Goal: Task Accomplishment & Management: Complete application form

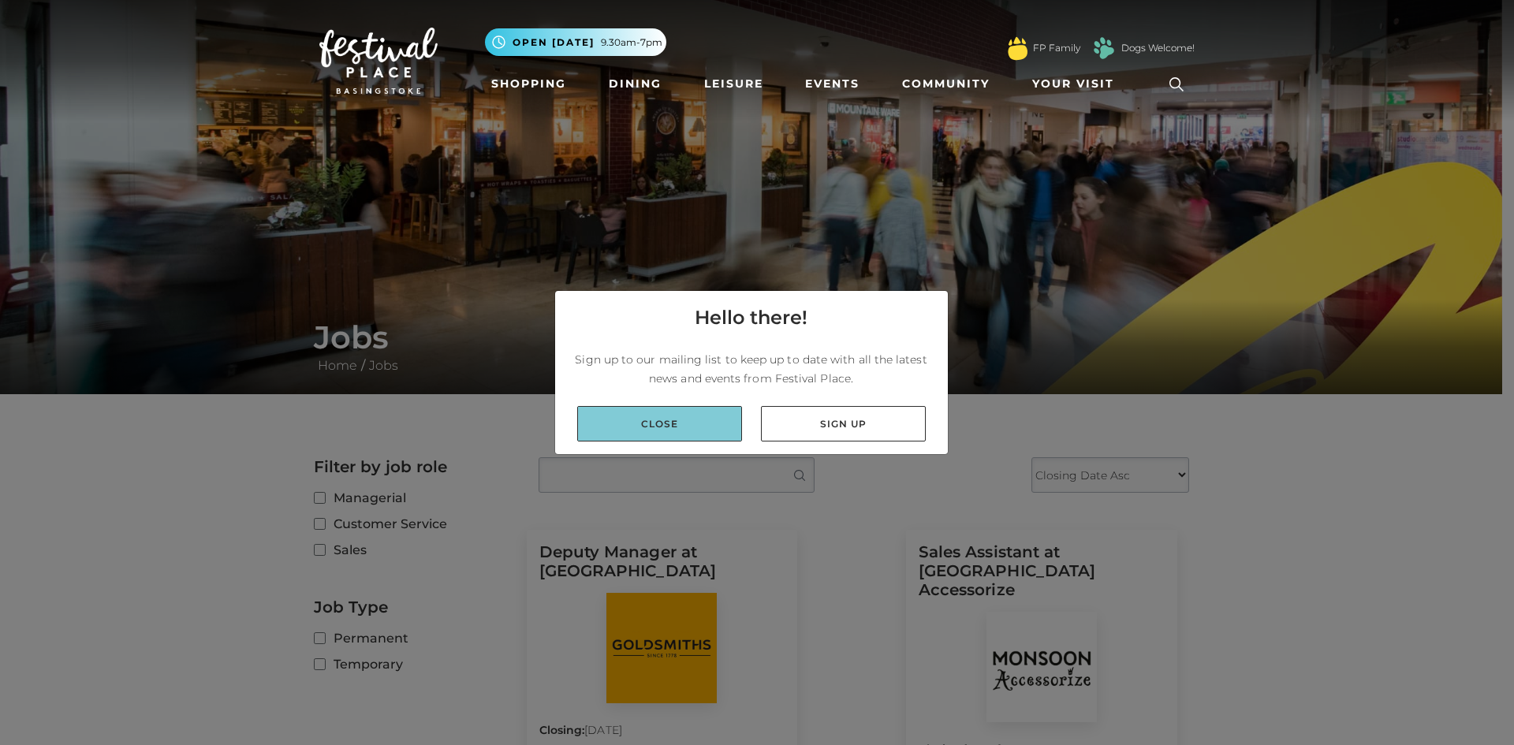
click at [672, 433] on link "Close" at bounding box center [659, 423] width 165 height 35
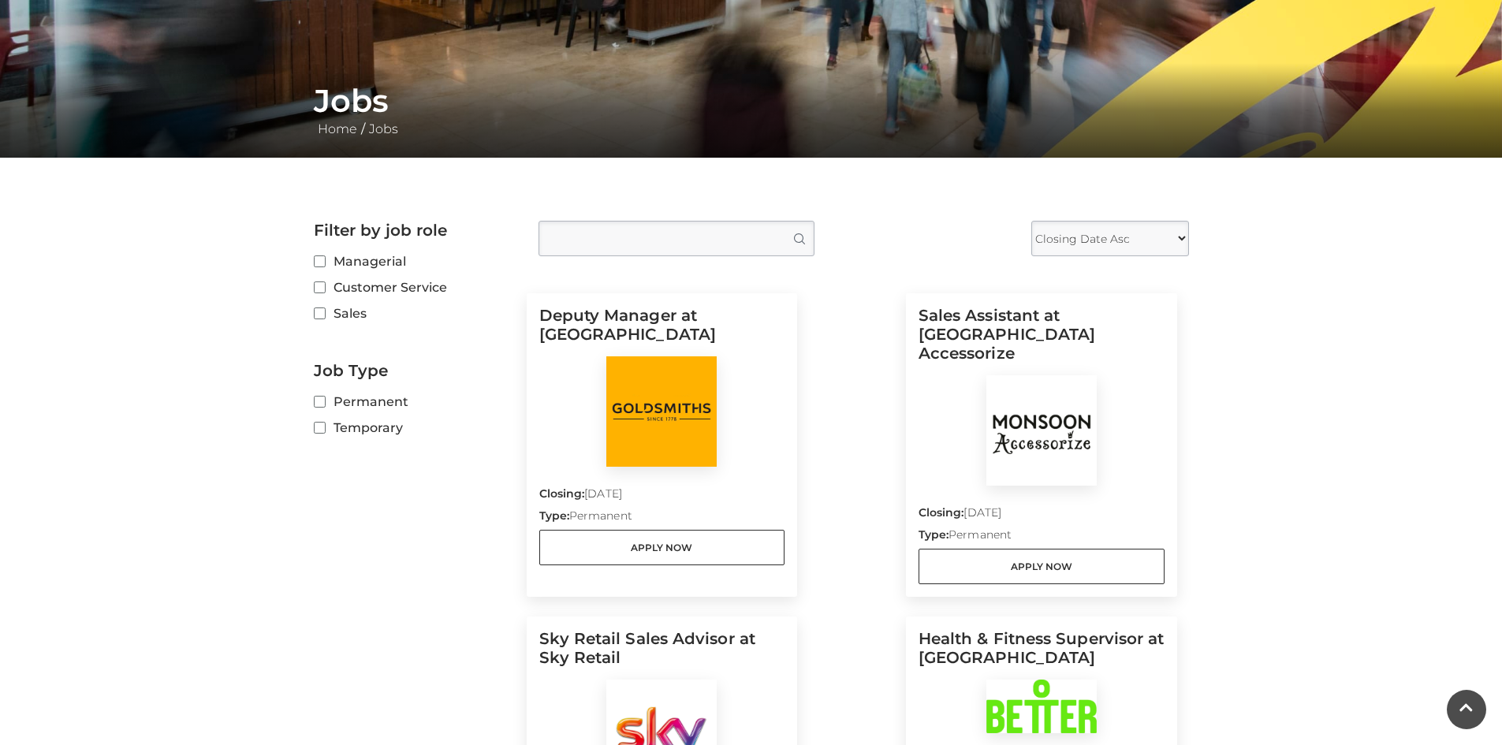
scroll to position [315, 0]
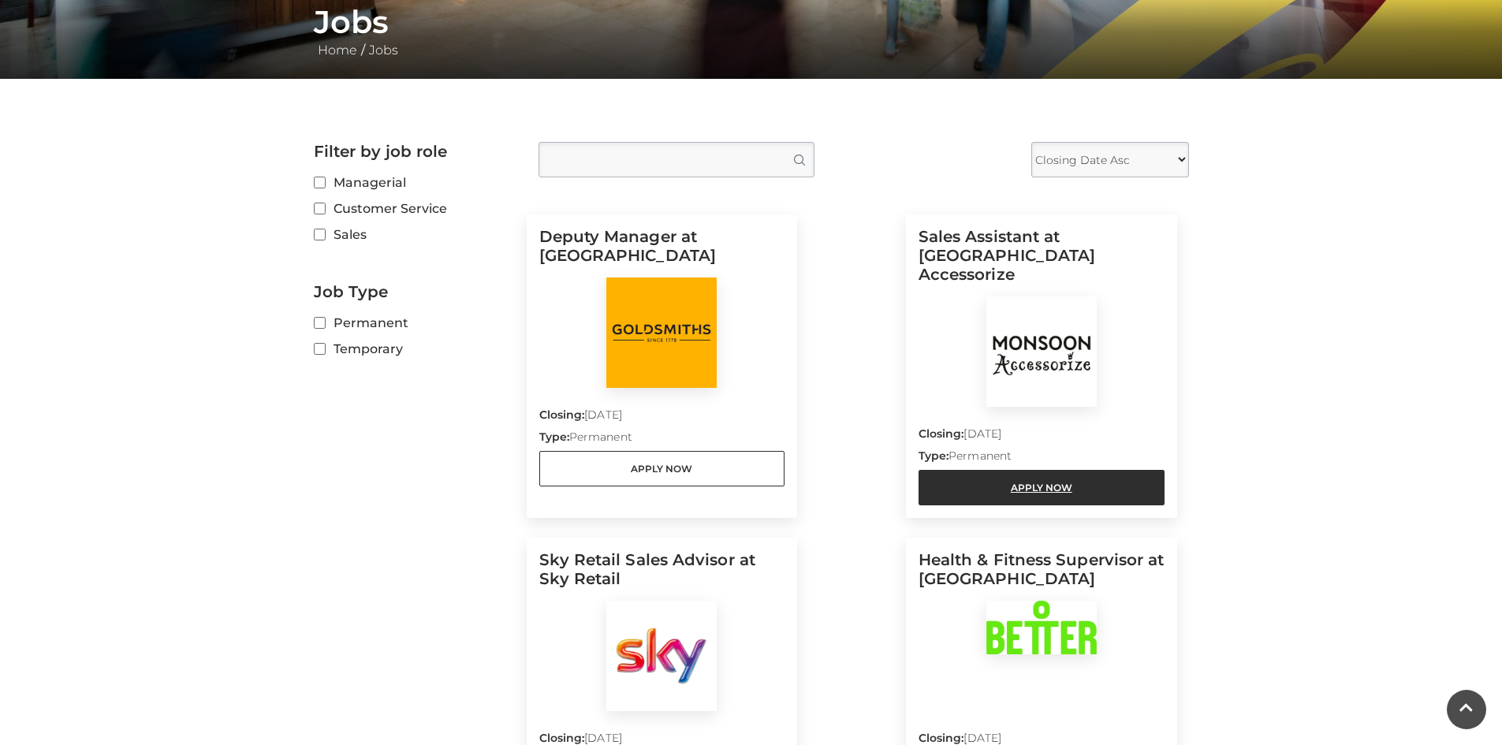
click at [1049, 470] on link "Apply Now" at bounding box center [1041, 487] width 246 height 35
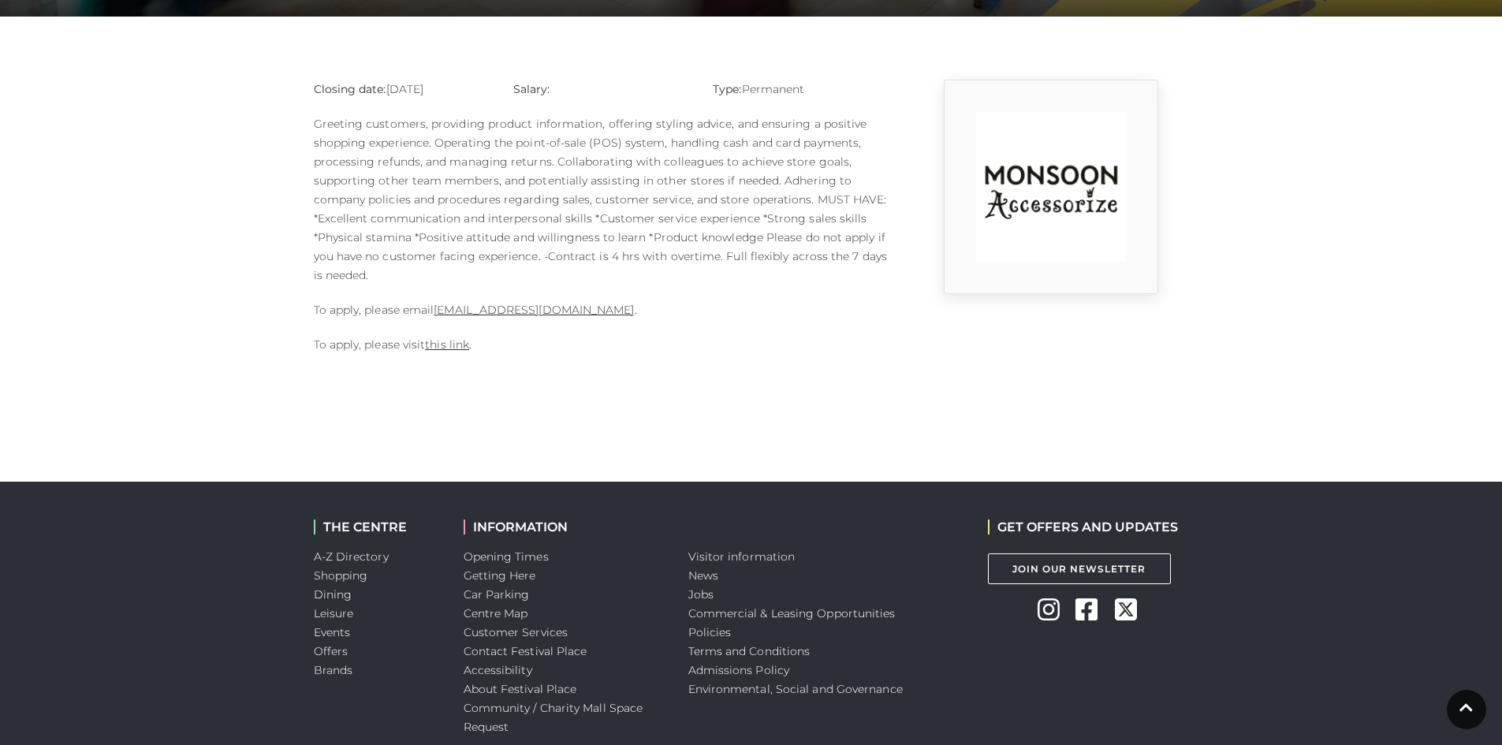
scroll to position [394, 0]
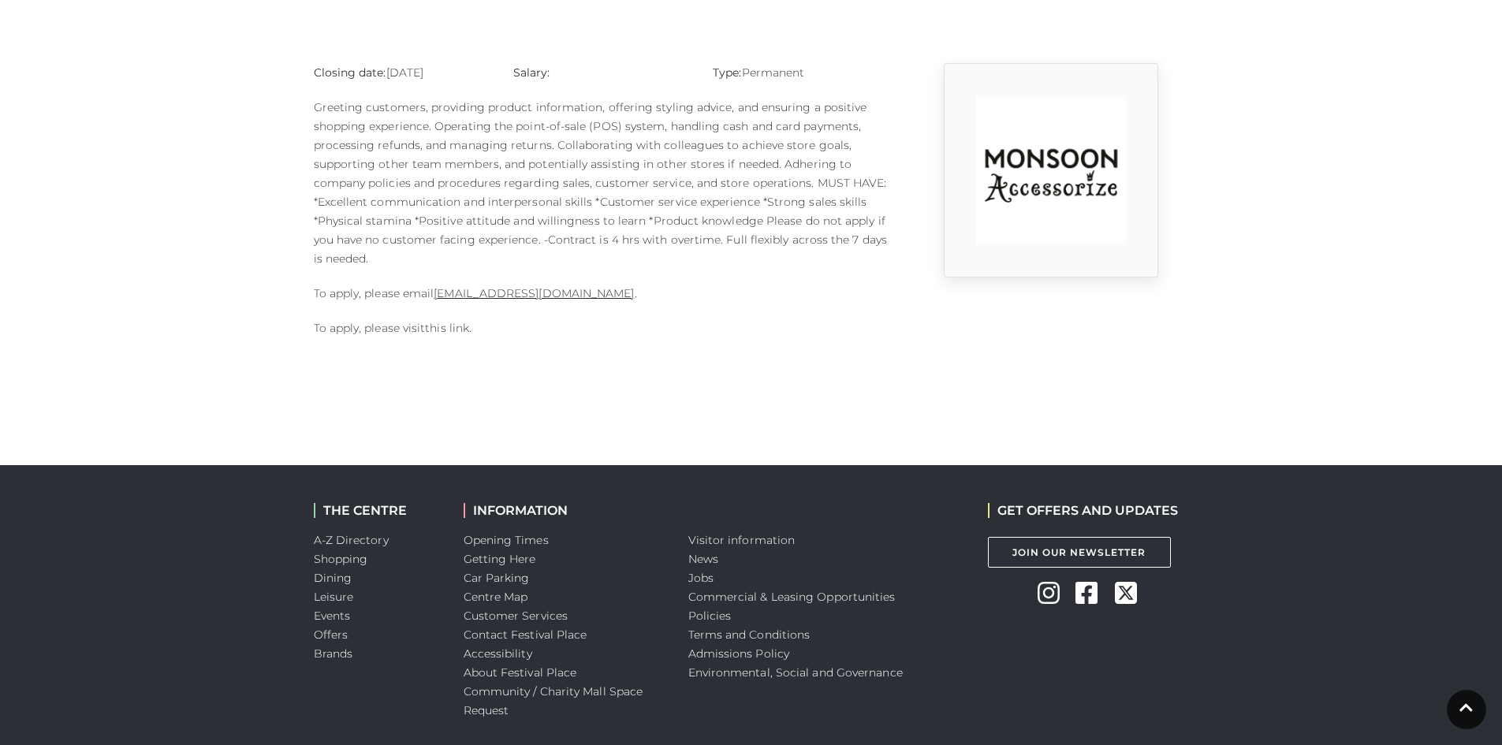
click at [469, 330] on link "this link" at bounding box center [447, 328] width 44 height 14
click at [464, 329] on link "this link" at bounding box center [447, 328] width 44 height 14
click at [435, 326] on link "this link" at bounding box center [447, 328] width 44 height 14
click at [582, 291] on link "1124m@monsoonmail.rms-metro.com" at bounding box center [534, 293] width 200 height 14
click at [552, 389] on body "Skip to Navigation Skip to Content Toggle navigation .st5{fill:none;stroke:#FFF…" at bounding box center [751, 214] width 1502 height 1216
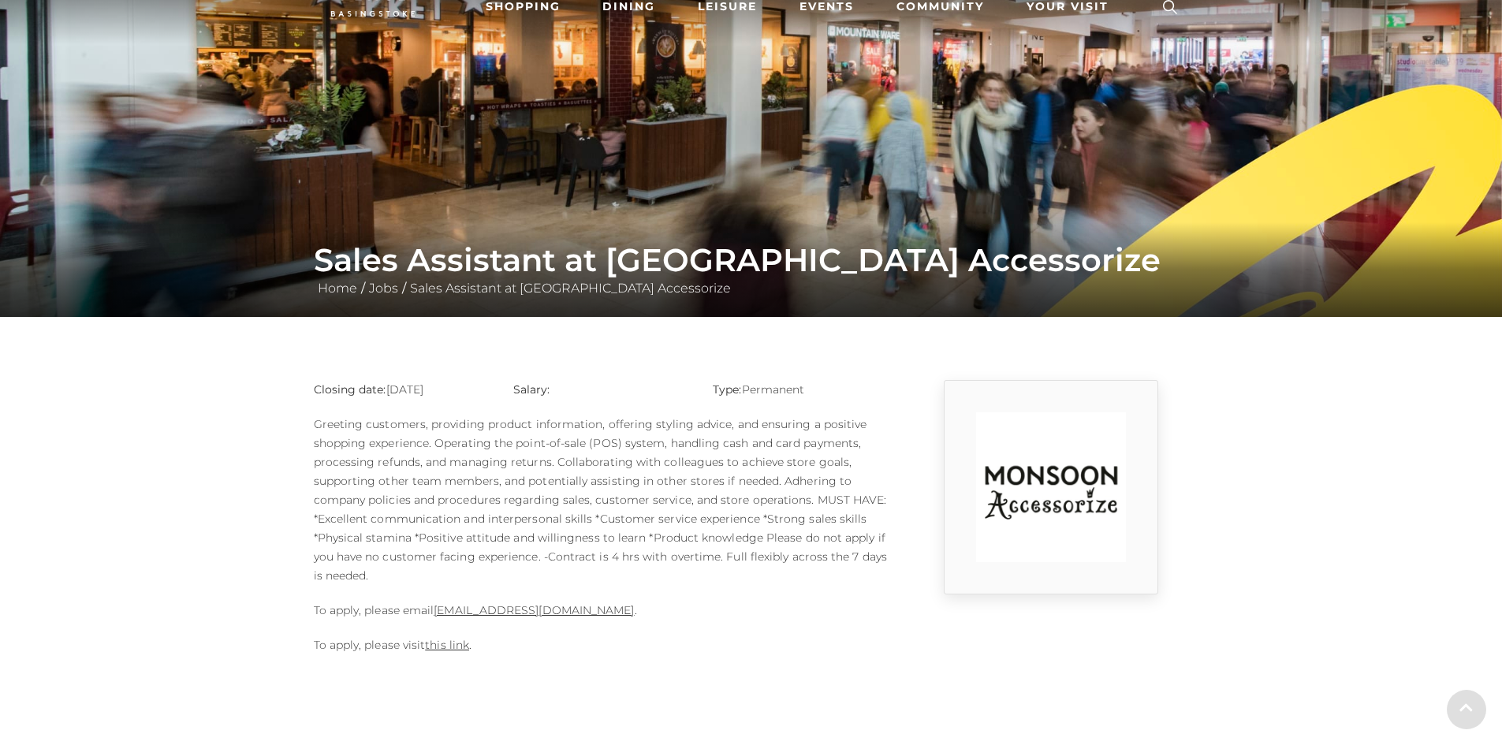
scroll to position [315, 0]
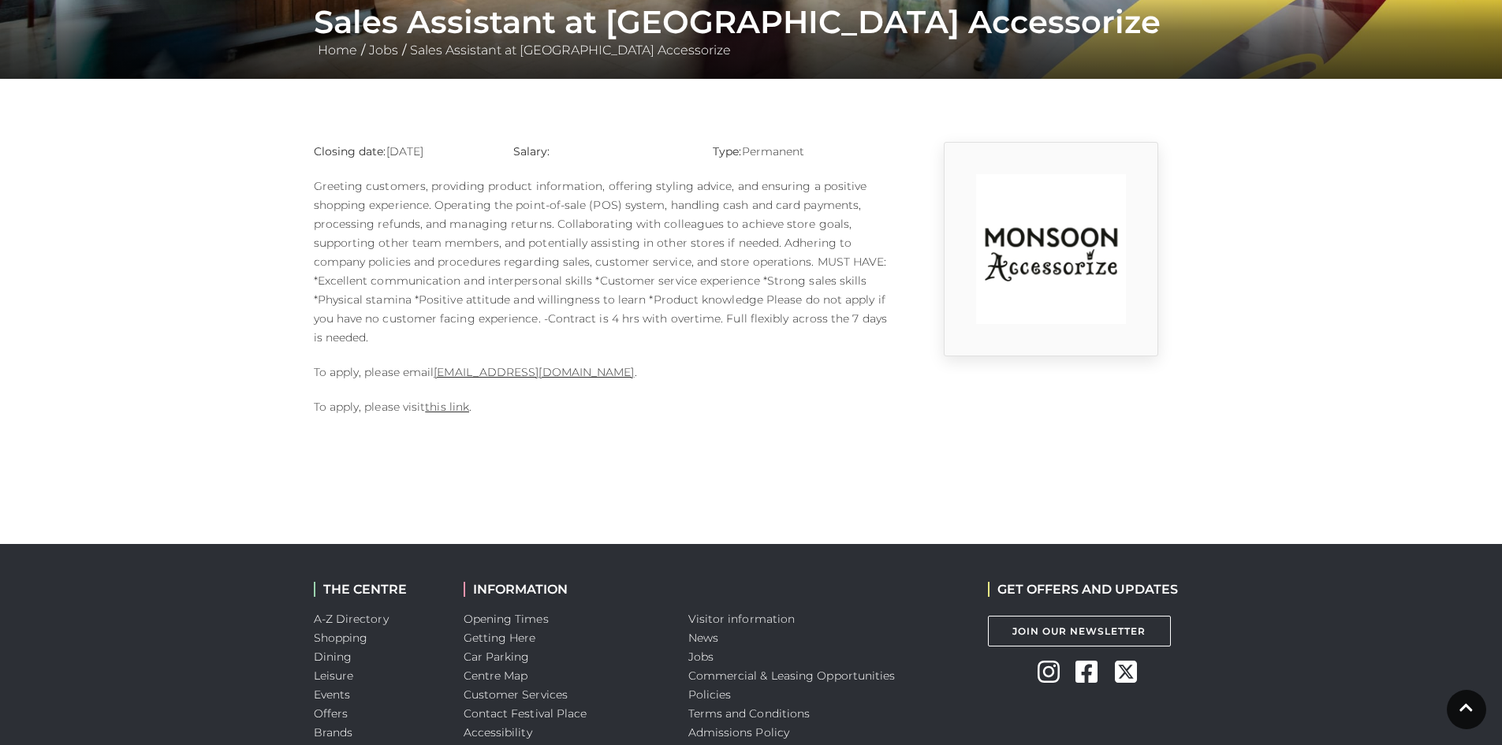
click at [414, 205] on p "Greeting customers, providing product information, offering styling advice, and…" at bounding box center [601, 262] width 575 height 170
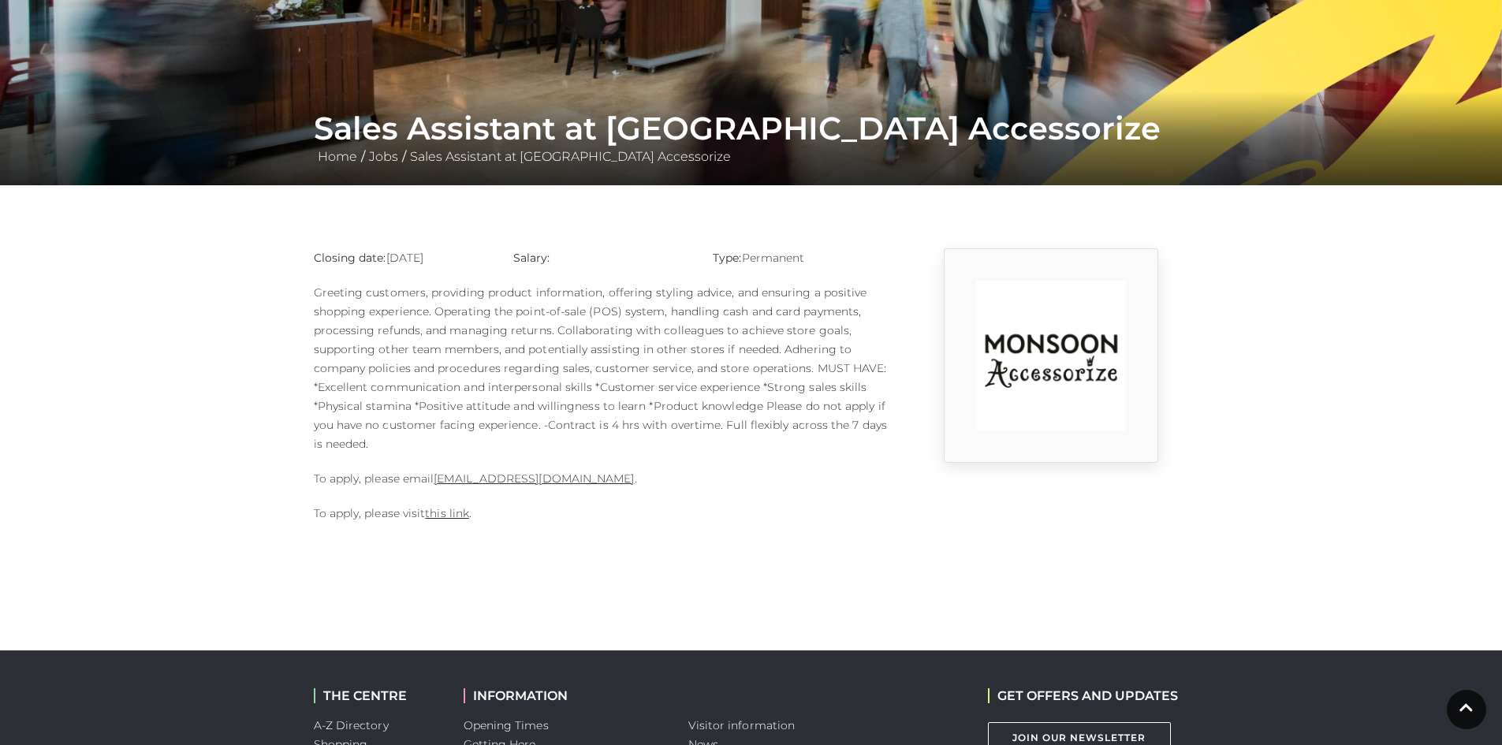
scroll to position [236, 0]
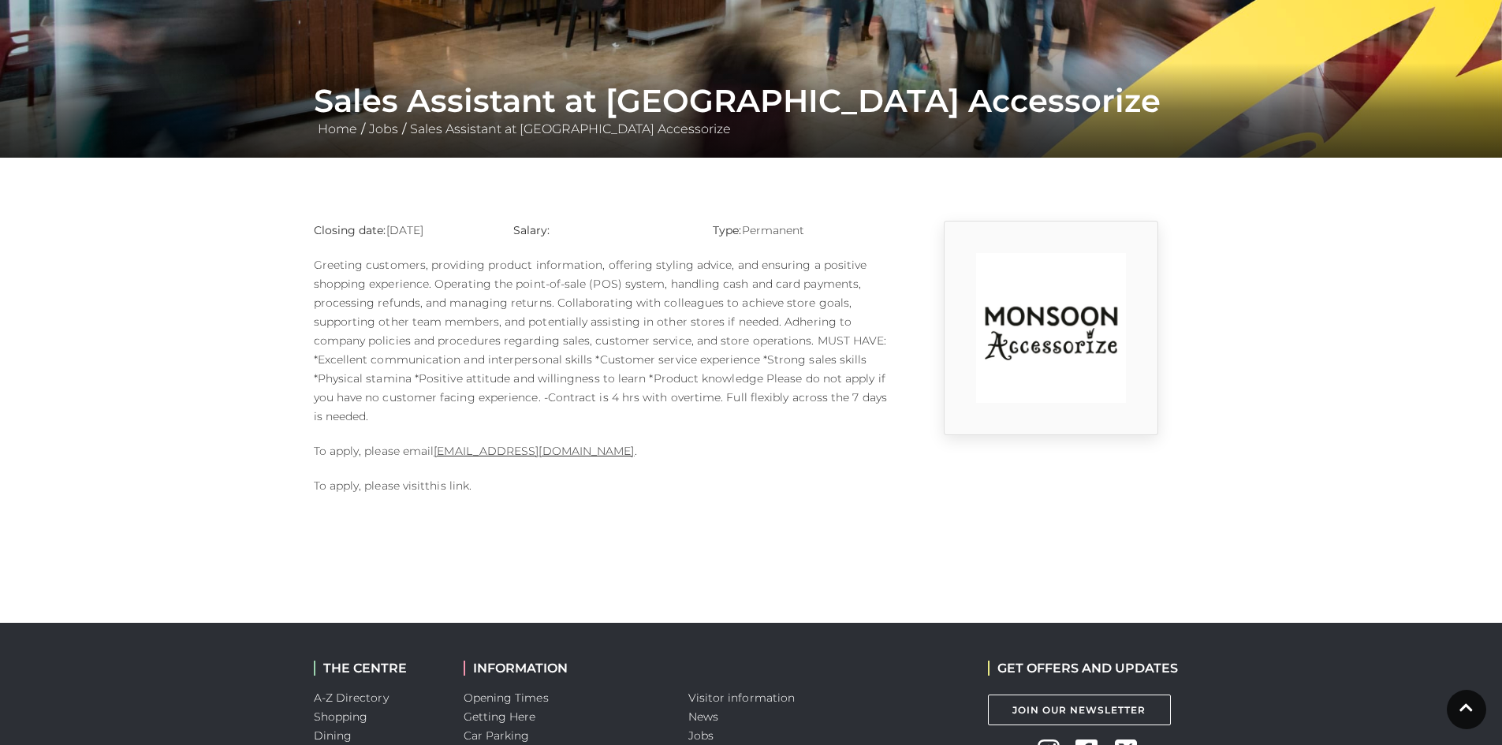
click at [438, 490] on link "this link" at bounding box center [447, 486] width 44 height 14
click at [455, 486] on link "this link" at bounding box center [447, 486] width 44 height 14
drag, startPoint x: 553, startPoint y: 482, endPoint x: 553, endPoint y: 449, distance: 32.3
click at [553, 455] on div "Closing date: 10-09-2025 Salary: Type: Permanent To apply, please email 1124m@m…" at bounding box center [601, 366] width 599 height 290
click at [553, 449] on link "1124m@monsoonmail.rms-metro.com" at bounding box center [534, 451] width 200 height 14
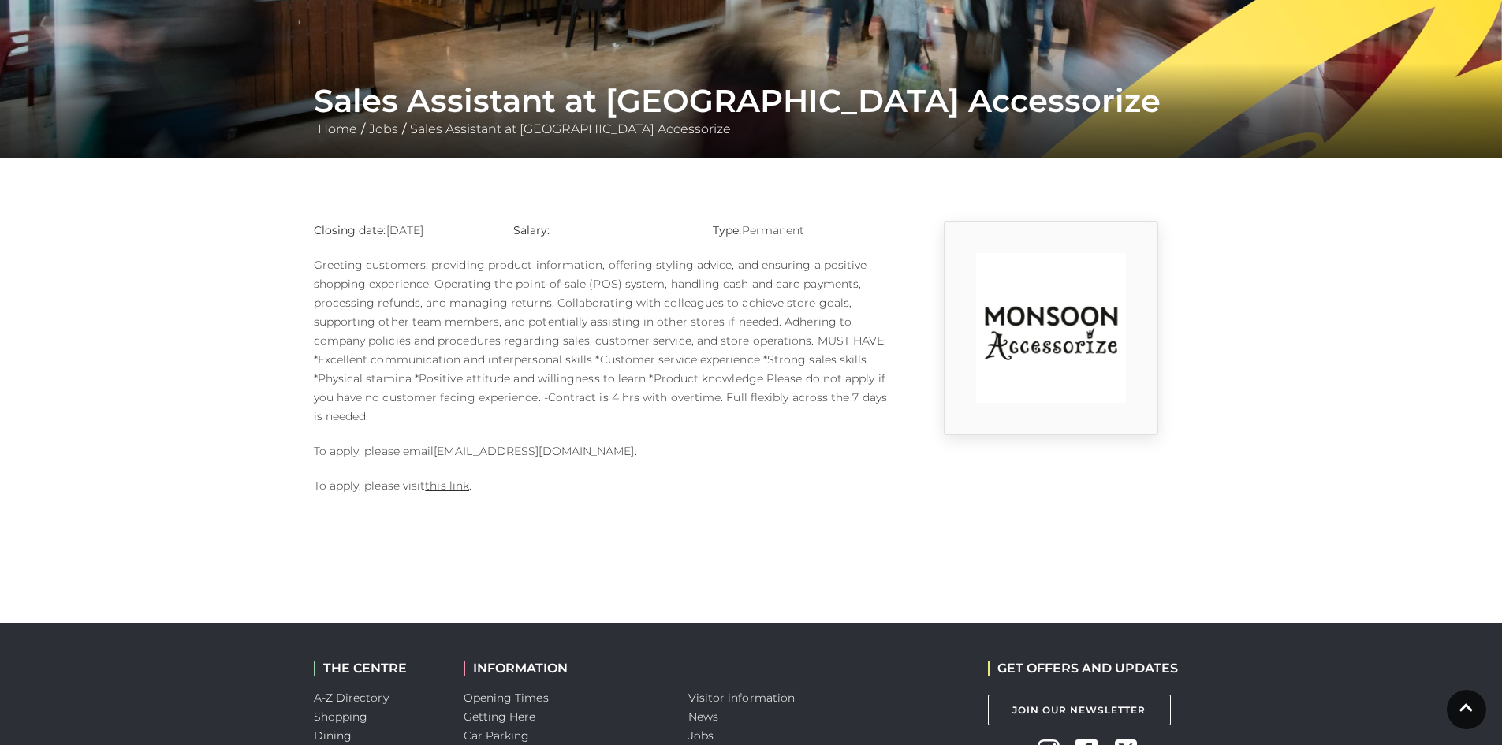
click at [796, 546] on body "Skip to Navigation Skip to Content Toggle navigation .st5{fill:none;stroke:#FFF…" at bounding box center [751, 372] width 1502 height 1216
click at [793, 507] on div "Closing date: 10-09-2025 Salary: Type: Permanent To apply, please email 1124m@m…" at bounding box center [601, 366] width 599 height 290
click at [612, 416] on p "Greeting customers, providing product information, offering styling advice, and…" at bounding box center [601, 340] width 575 height 170
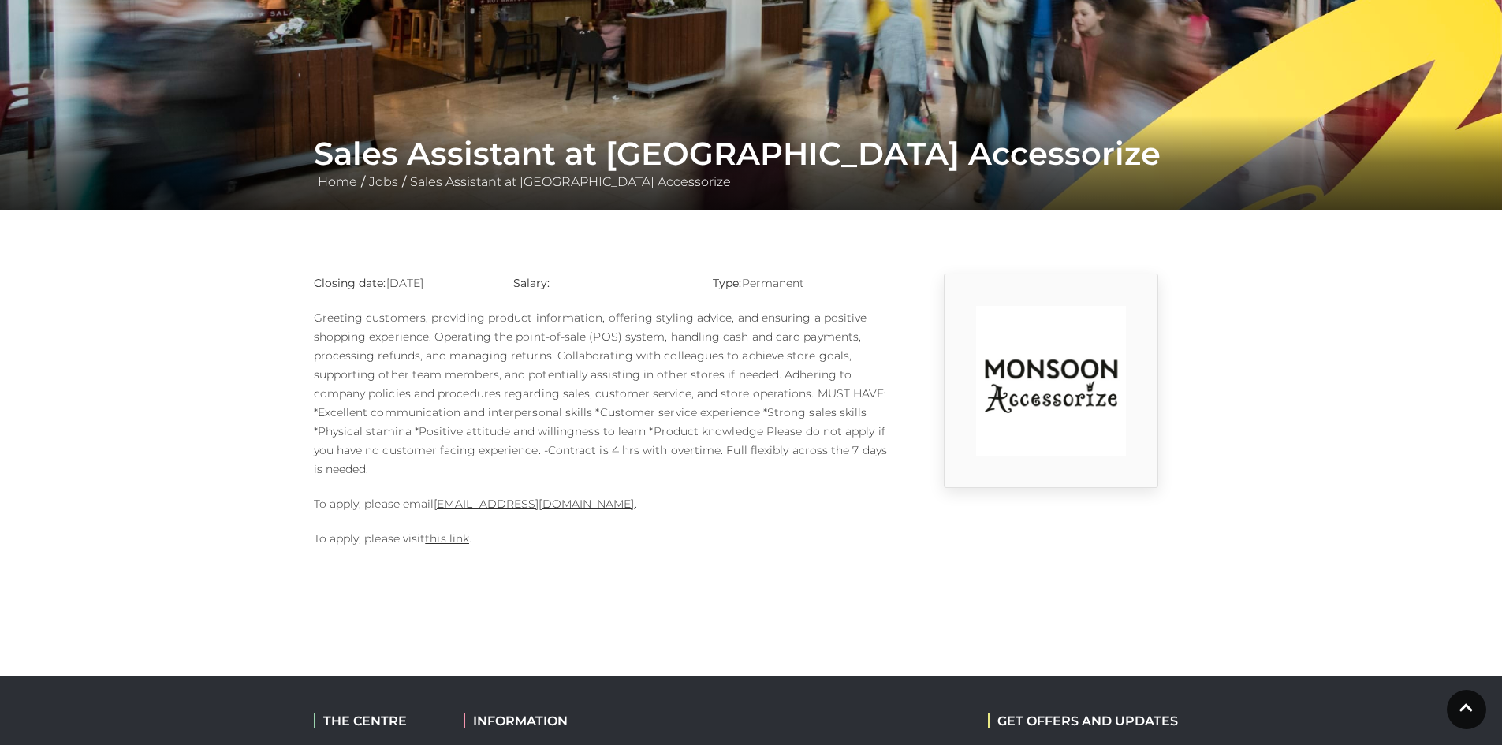
scroll to position [158, 0]
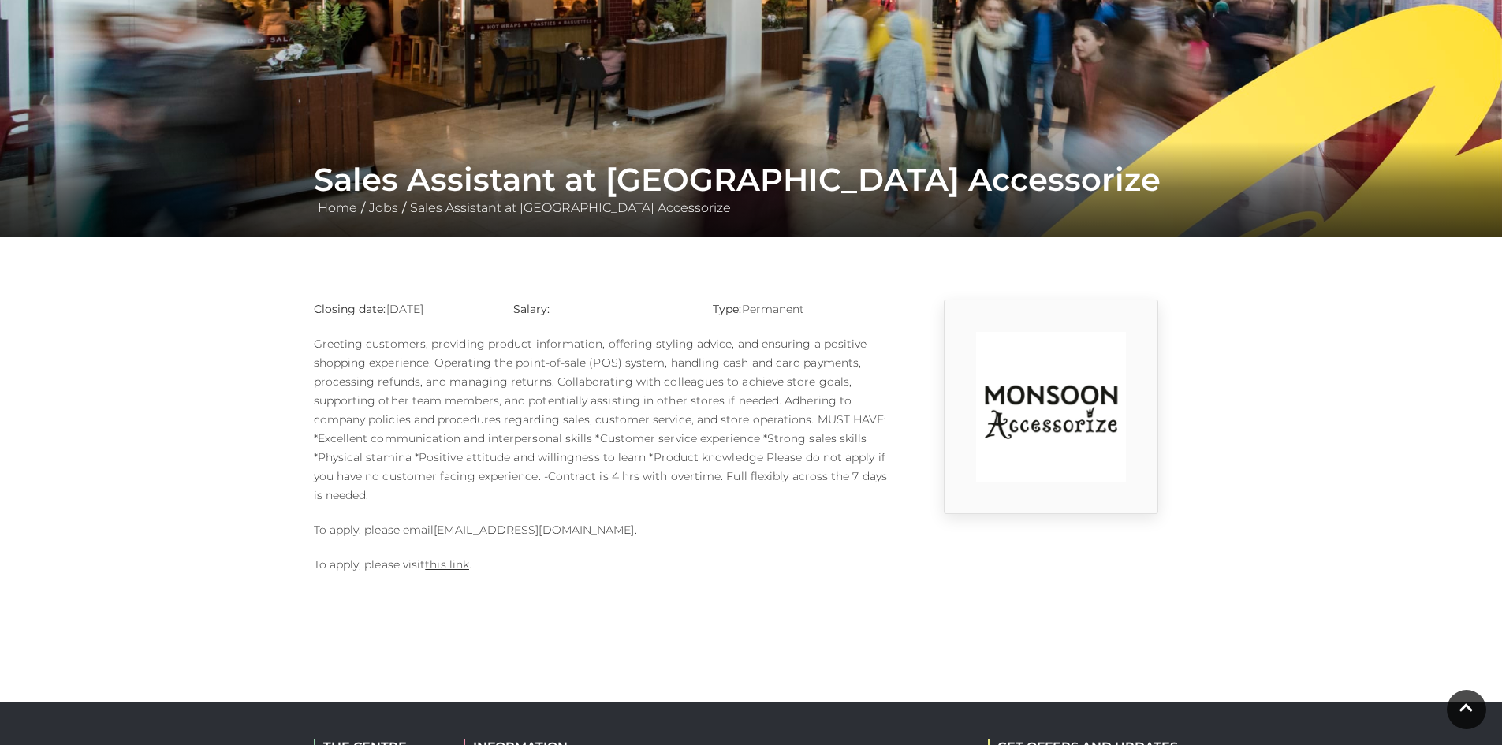
drag, startPoint x: 684, startPoint y: 538, endPoint x: 553, endPoint y: 540, distance: 130.9
click at [553, 540] on div "Closing date: 10-09-2025 Salary: Type: Permanent To apply, please email 1124m@m…" at bounding box center [601, 445] width 599 height 290
click at [680, 566] on p "To apply, please visit this link ." at bounding box center [601, 564] width 575 height 19
click at [447, 542] on div "Closing date: 10-09-2025 Salary: Type: Permanent To apply, please email 1124m@m…" at bounding box center [601, 445] width 599 height 290
drag, startPoint x: 435, startPoint y: 528, endPoint x: 641, endPoint y: 534, distance: 205.8
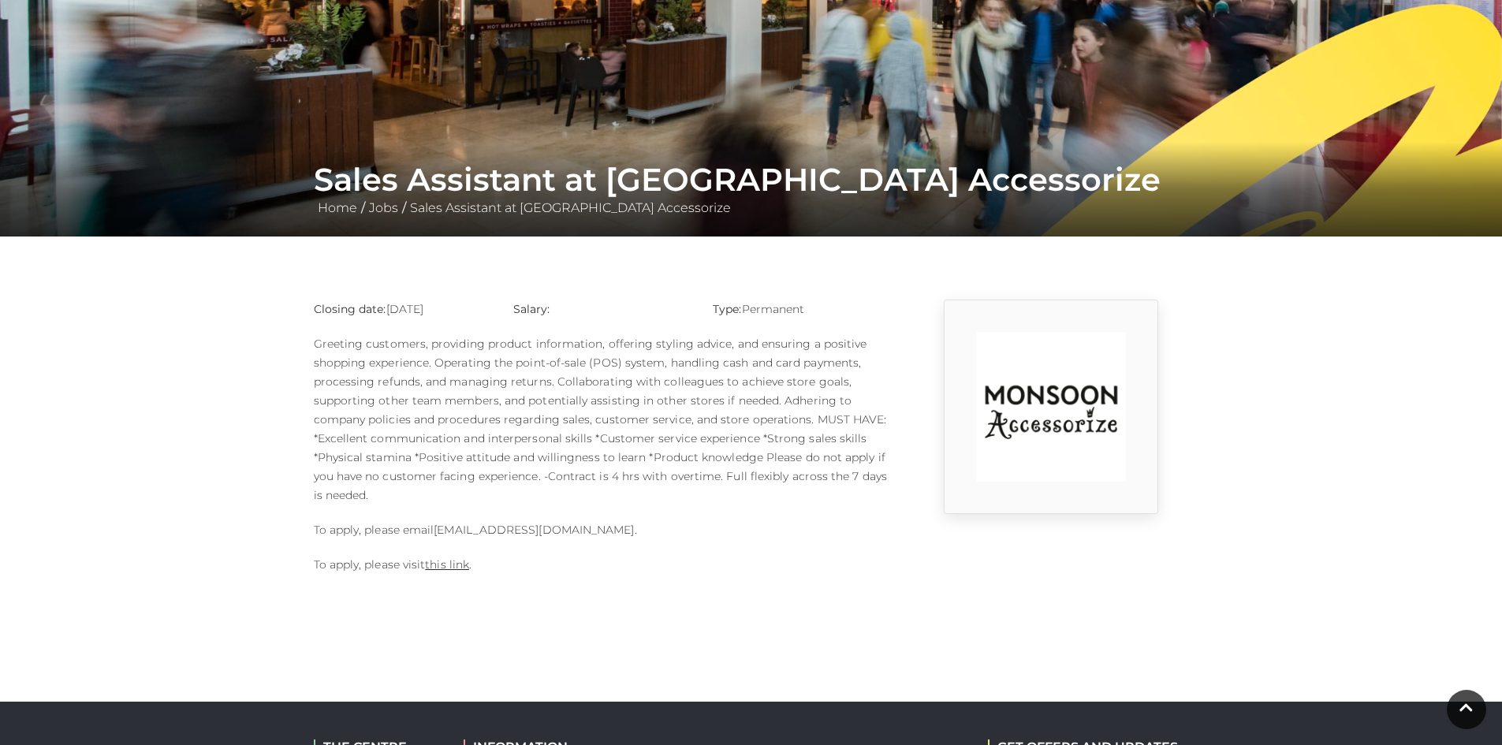
click at [641, 534] on p "To apply, please email 1124m@monsoonmail.rms-metro.com ." at bounding box center [601, 529] width 575 height 19
copy link "1124m@monsoonmail.rms-metro.com"
click at [140, 467] on main "Sales Assistant at Monsoon Accessorize Home / Jobs / Sales Assistant at Monsoon…" at bounding box center [751, 215] width 1502 height 747
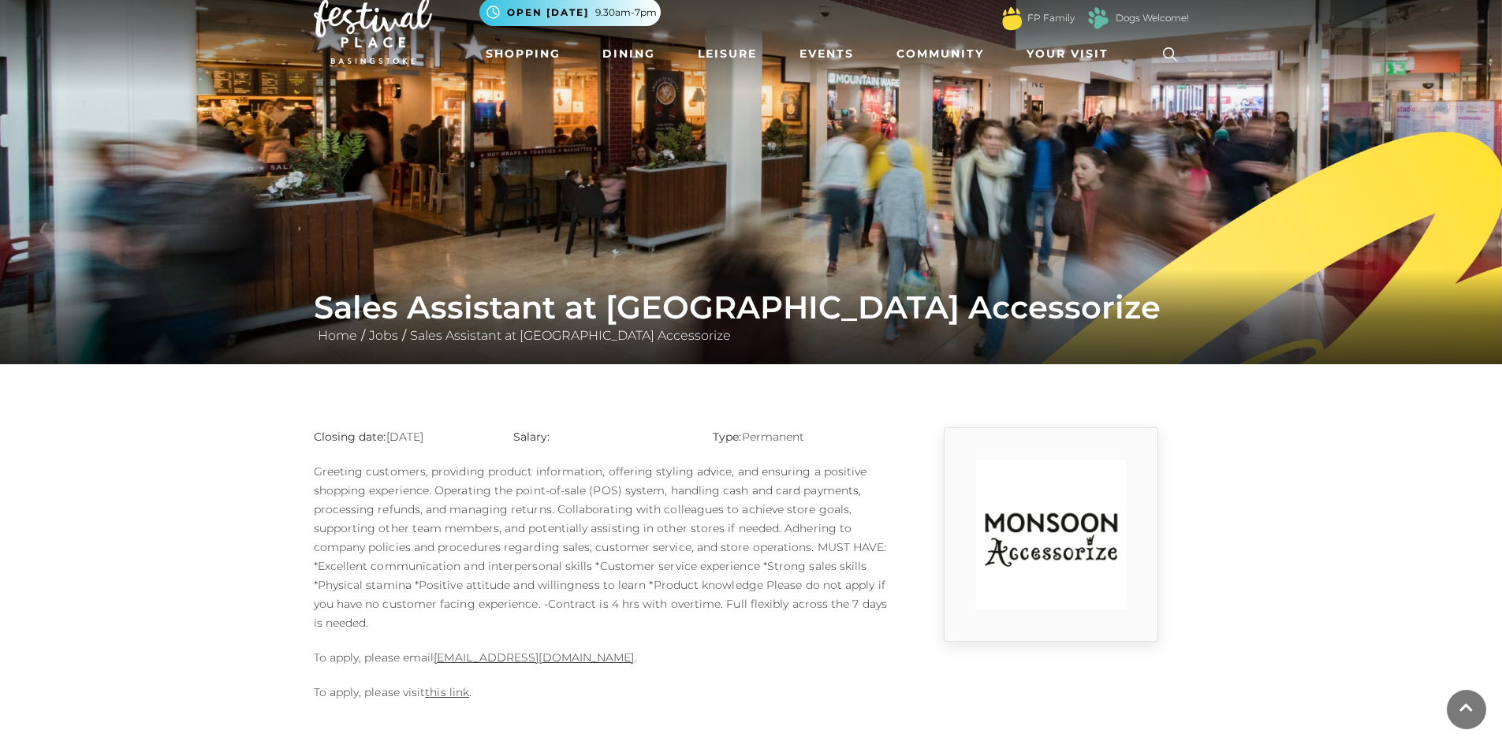
scroll to position [0, 0]
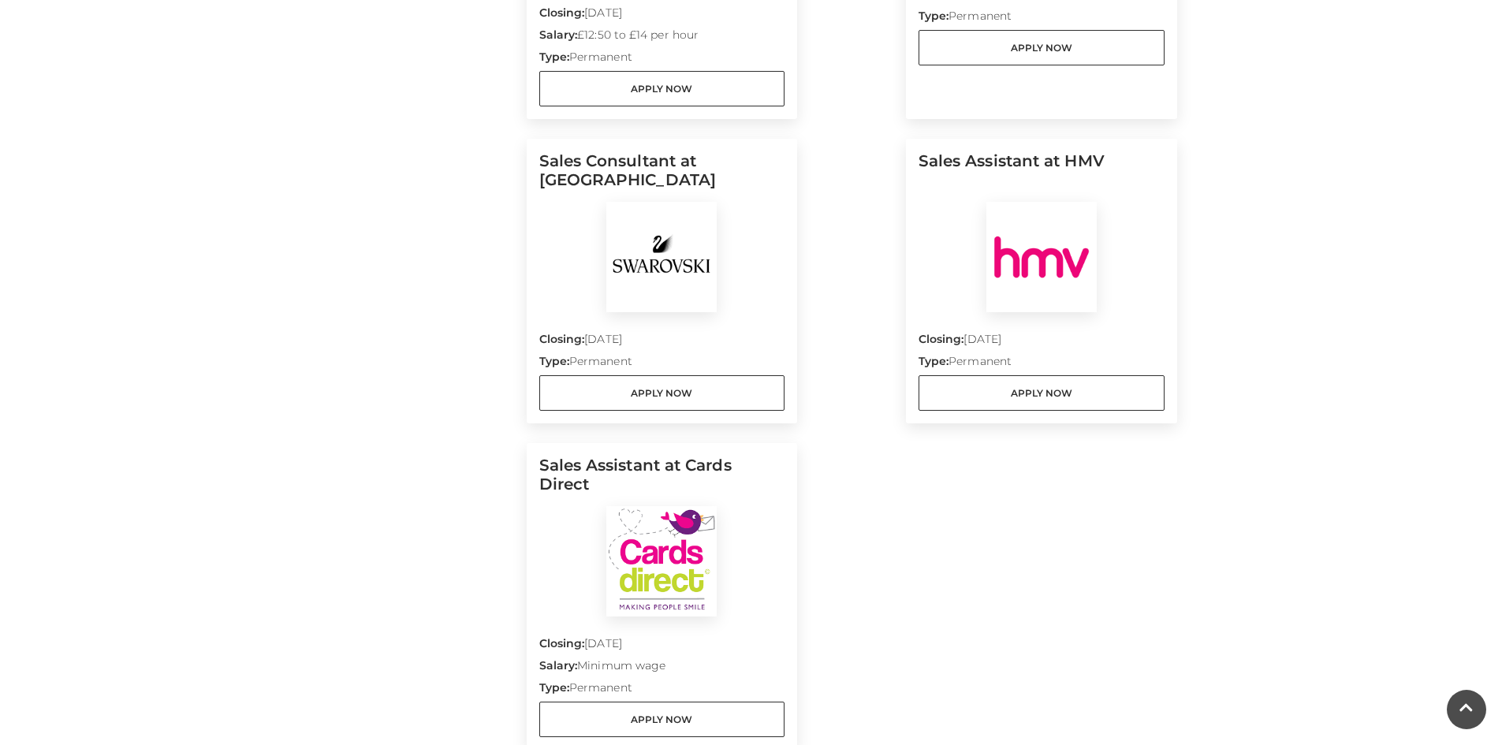
scroll to position [1734, 0]
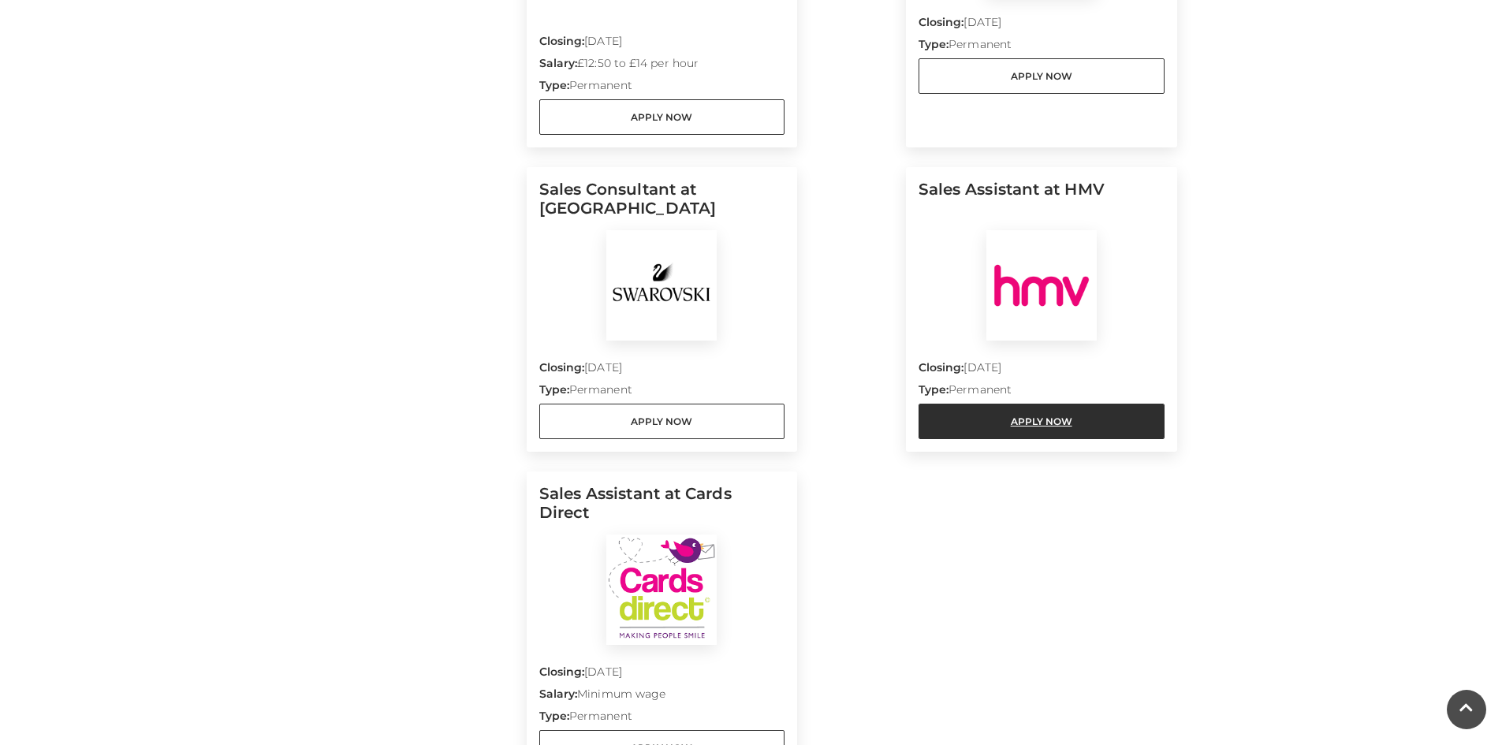
click at [1069, 404] on link "Apply Now" at bounding box center [1041, 421] width 246 height 35
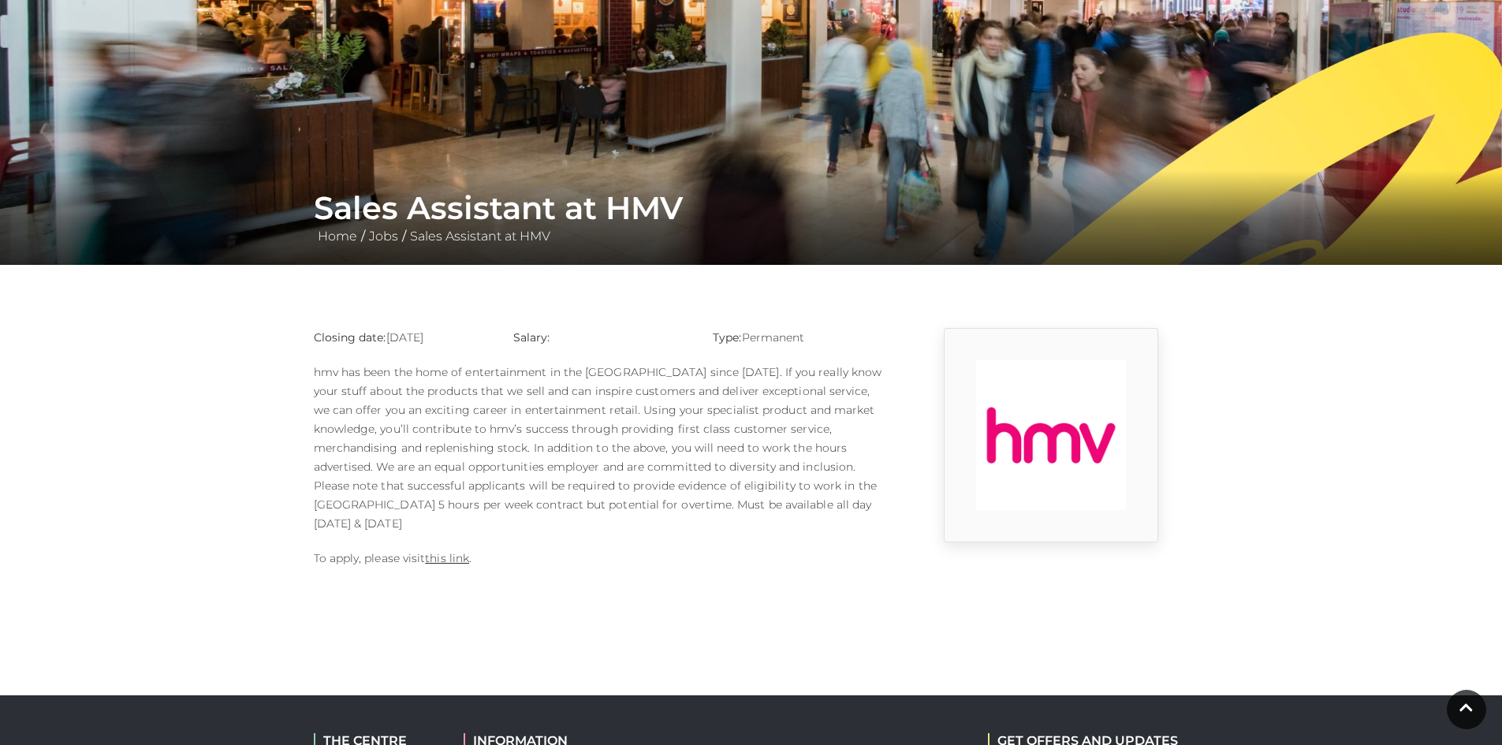
scroll to position [158, 0]
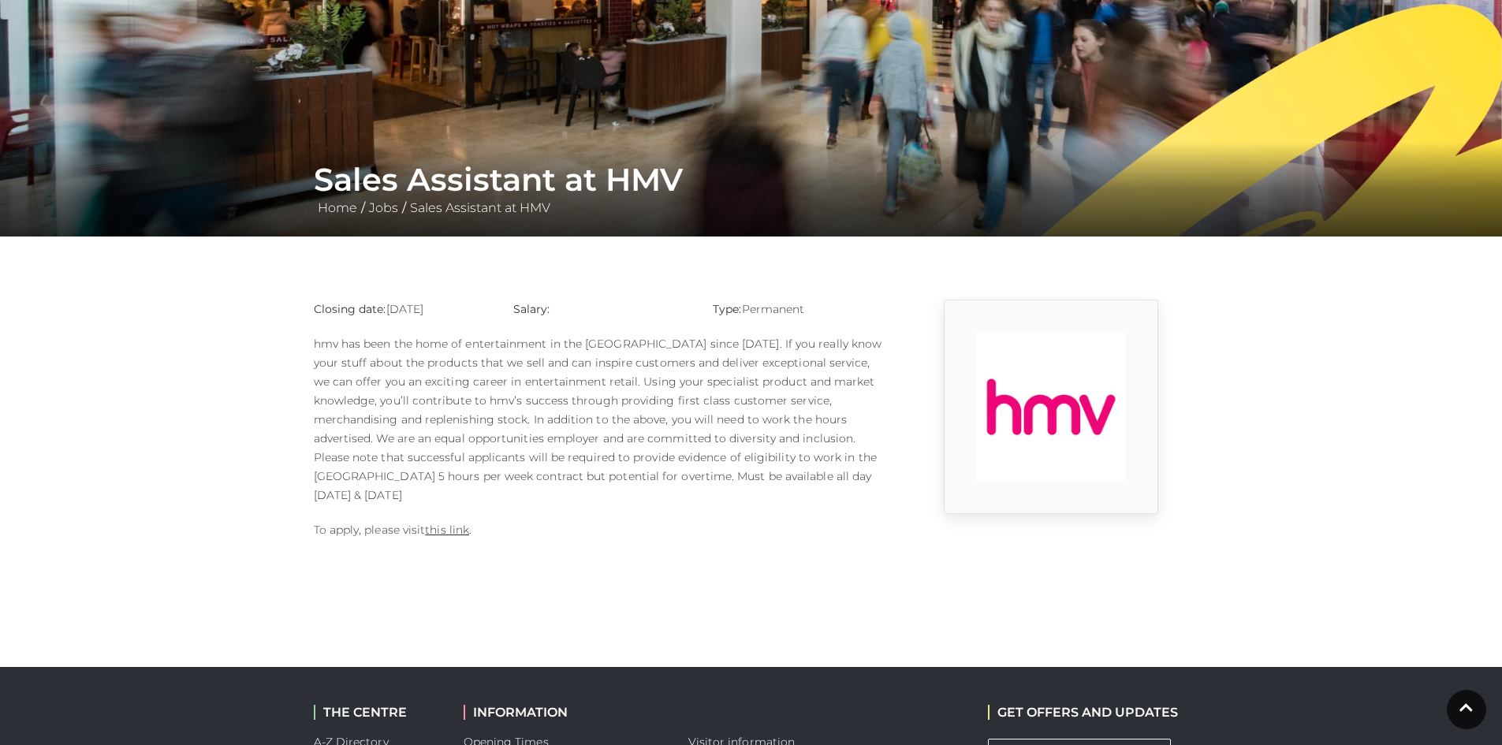
click at [124, 188] on div "Sales Assistant at HMV Home / Jobs / Sales Assistant at HMV" at bounding box center [751, 189] width 1502 height 95
click at [455, 523] on link "this link" at bounding box center [447, 530] width 44 height 14
